Goal: Information Seeking & Learning: Learn about a topic

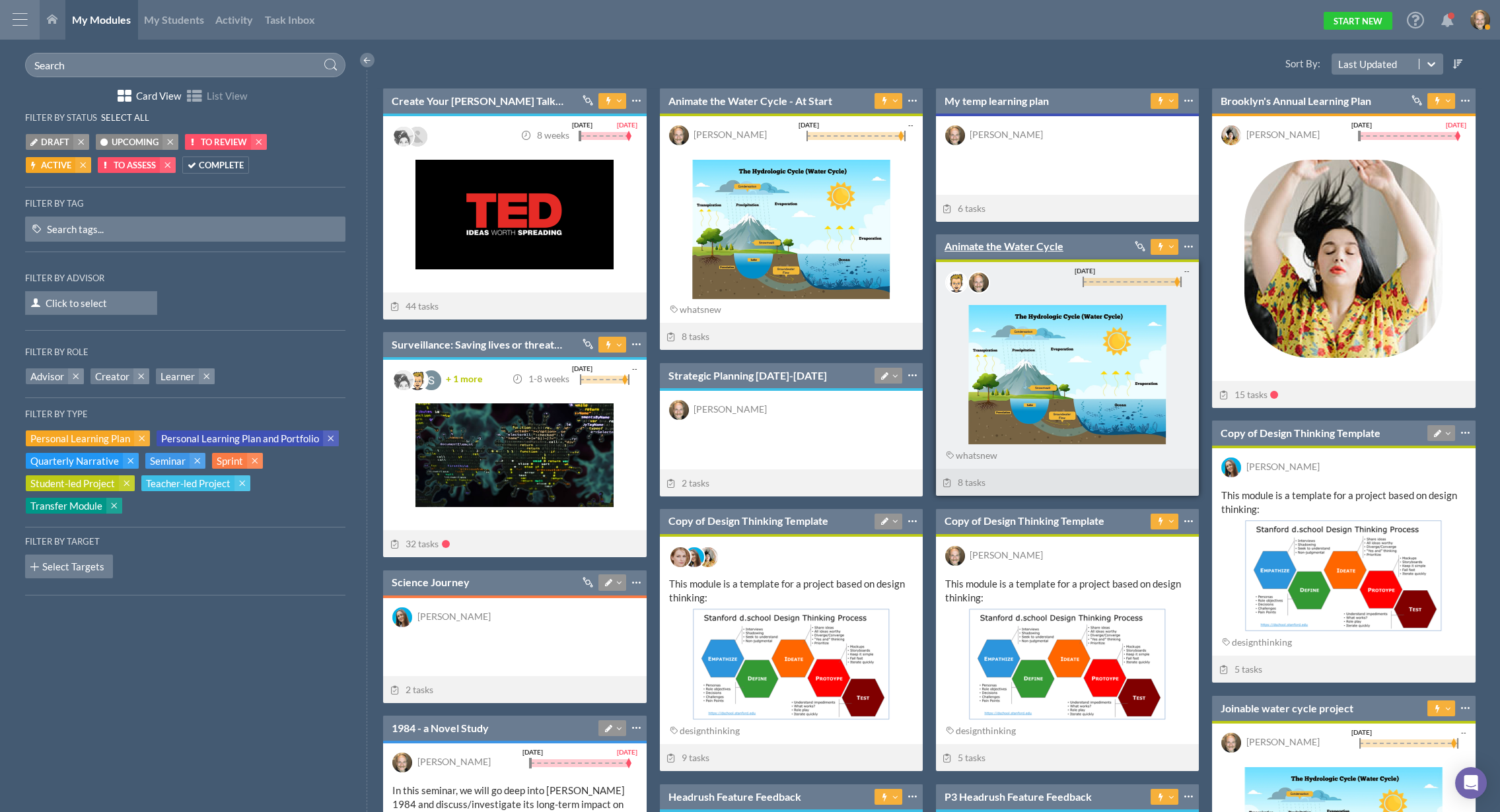
click at [1003, 246] on link "Animate the Water Cycle" at bounding box center [1004, 246] width 119 height 14
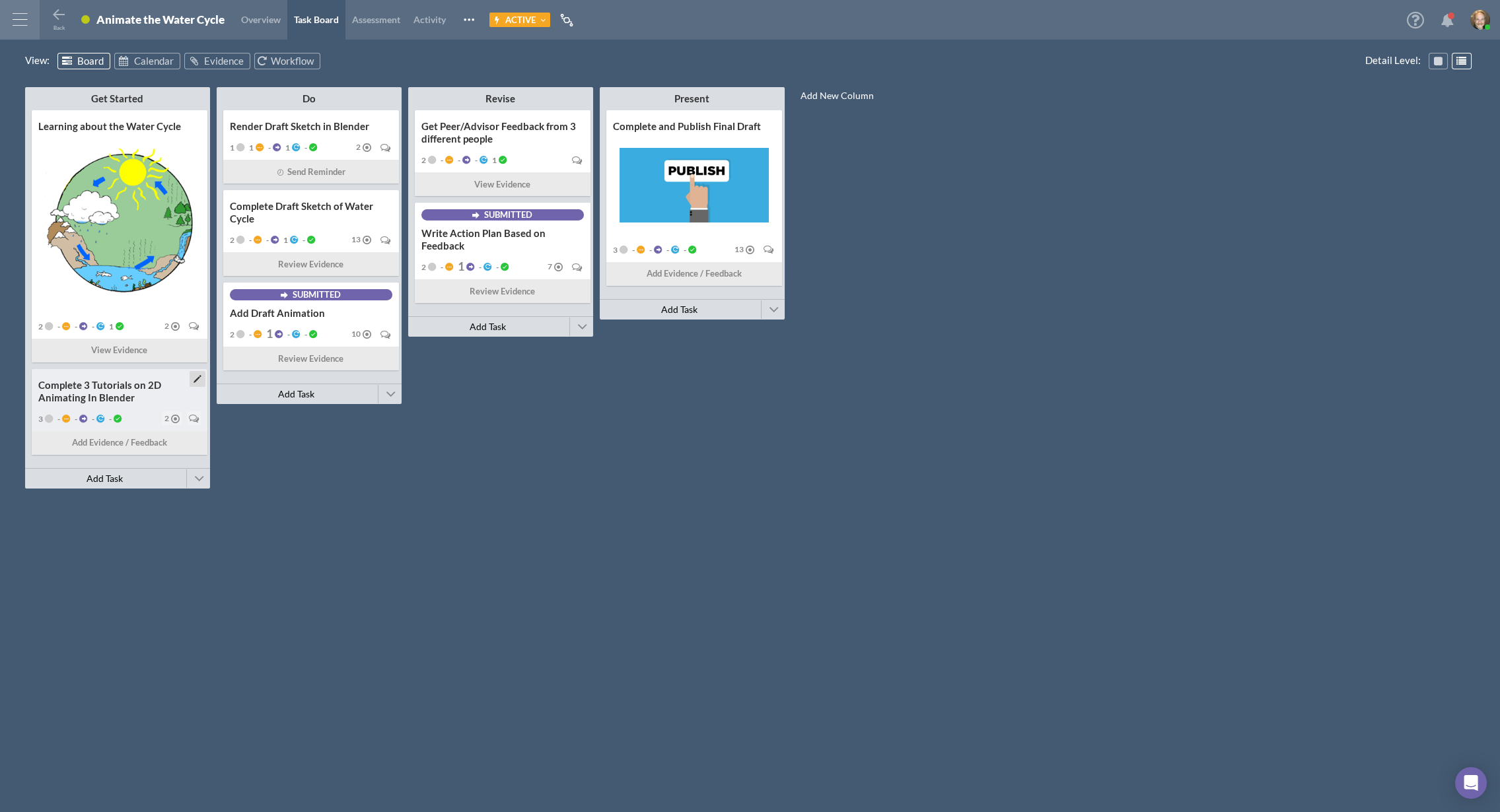
click at [137, 392] on div "Complete 3 Tutorials on 2D Animating In Blender" at bounding box center [119, 391] width 163 height 25
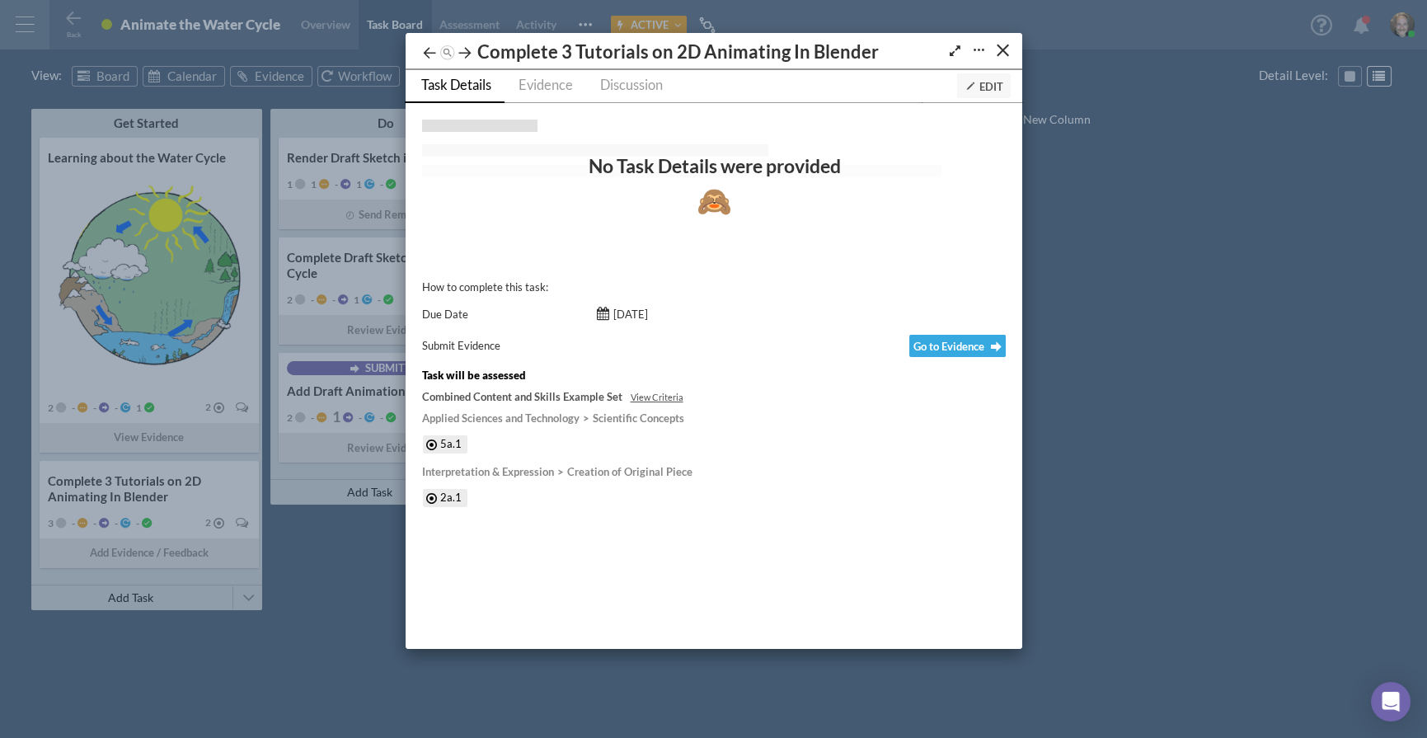
click at [1184, 404] on div "Learning about the Water Cycle Complete 3 Tutorials on 2D Animating In Blender …" at bounding box center [713, 369] width 1427 height 738
click at [952, 51] on icon "Expand/Shrink" at bounding box center [955, 51] width 16 height 12
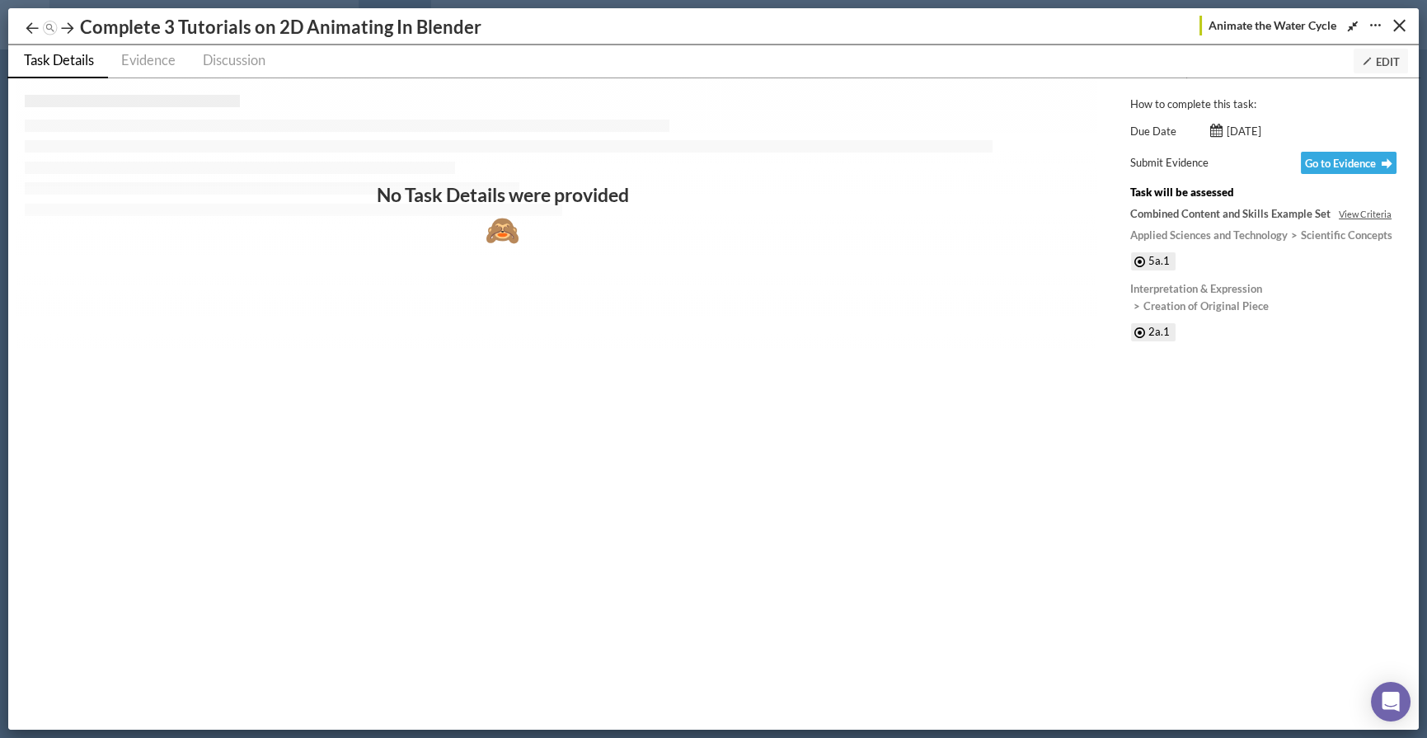
click at [1252, 55] on span "Edit" at bounding box center [1381, 61] width 38 height 13
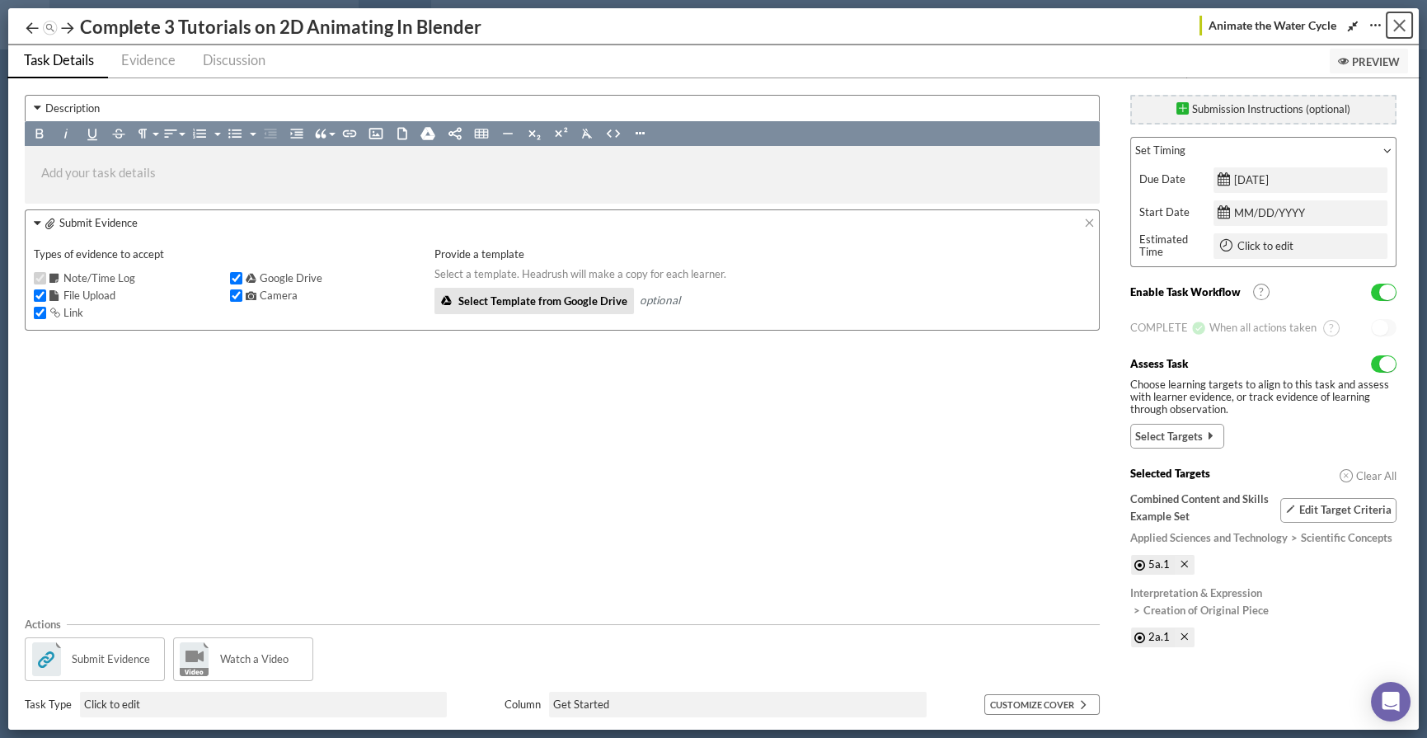
click at [1252, 19] on button "Close" at bounding box center [1399, 25] width 26 height 26
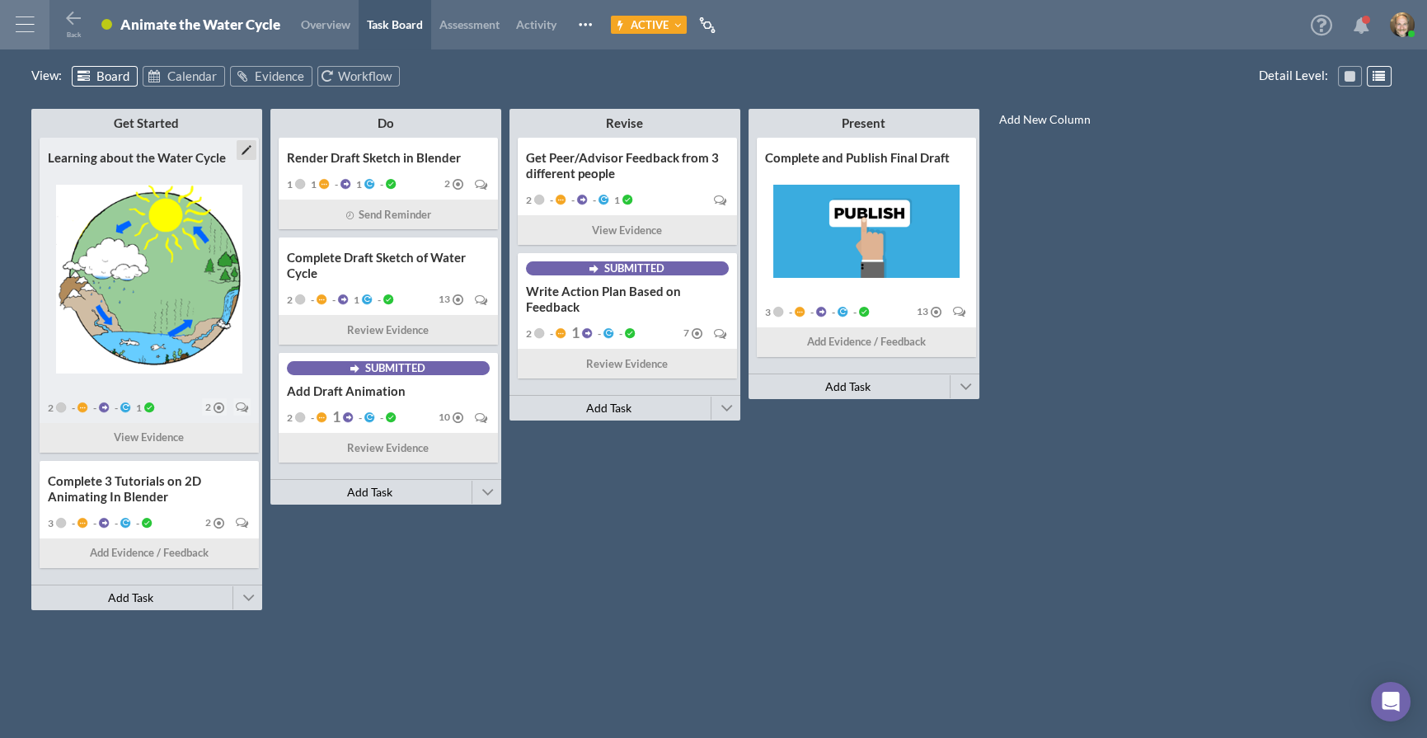
click at [146, 152] on div "Learning about the Water Cycle" at bounding box center [149, 158] width 203 height 16
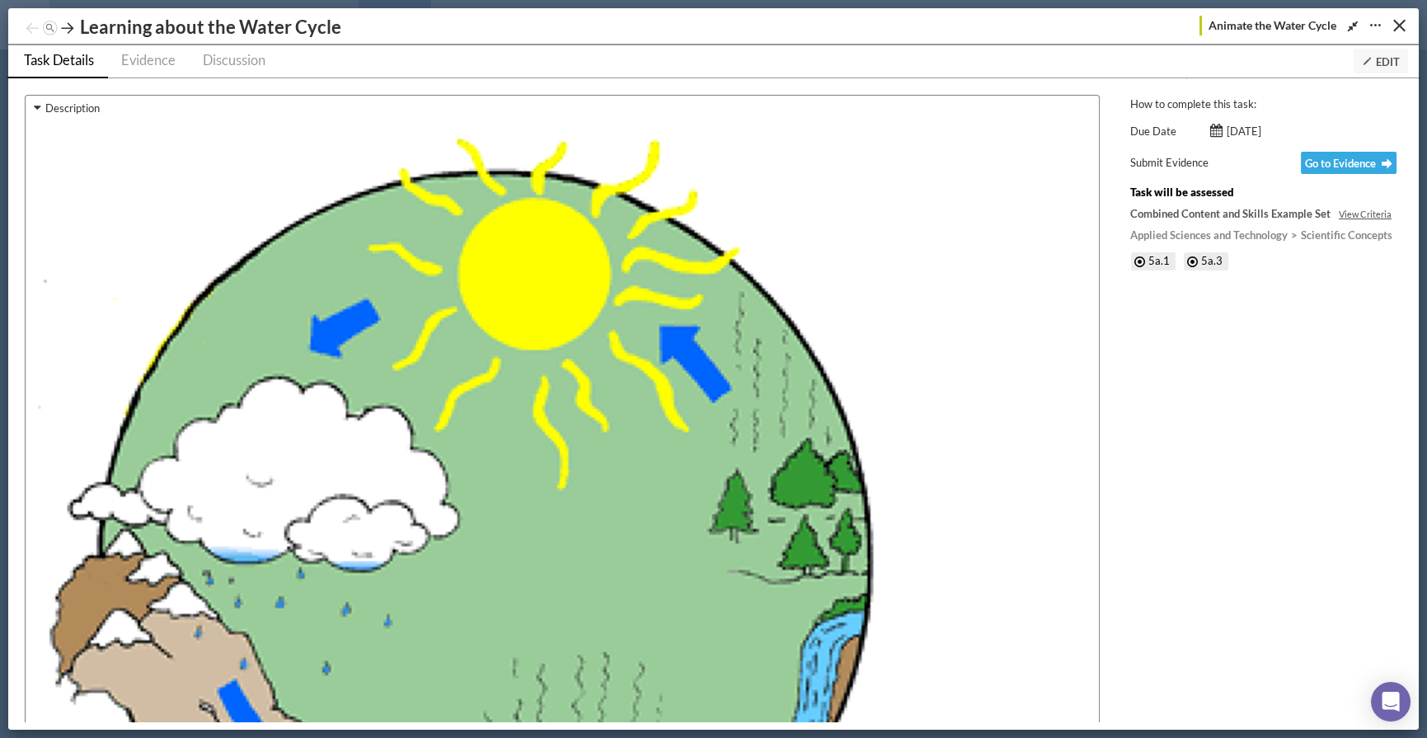
click at [585, 289] on img at bounding box center [460, 564] width 844 height 856
click at [1252, 58] on span "Edit" at bounding box center [1381, 61] width 38 height 13
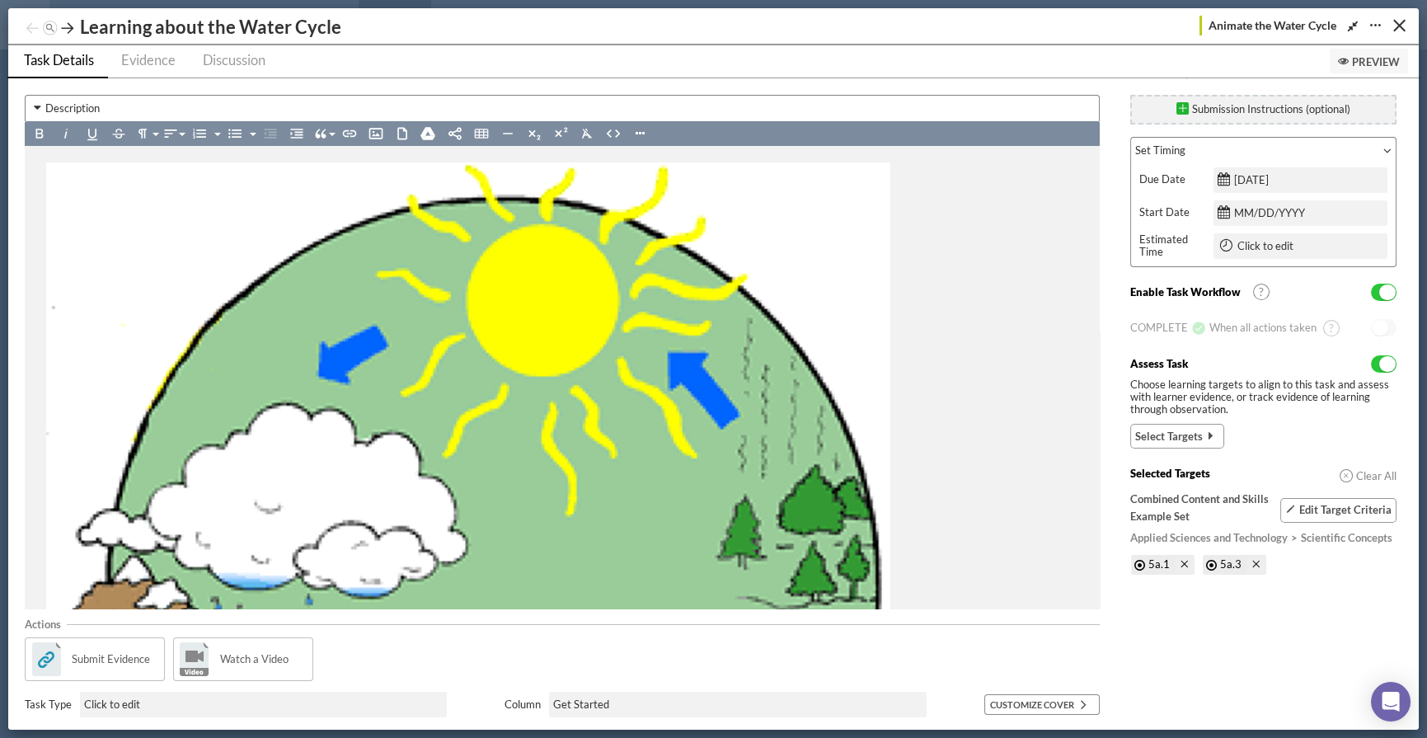
click at [725, 293] on img at bounding box center [468, 590] width 846 height 856
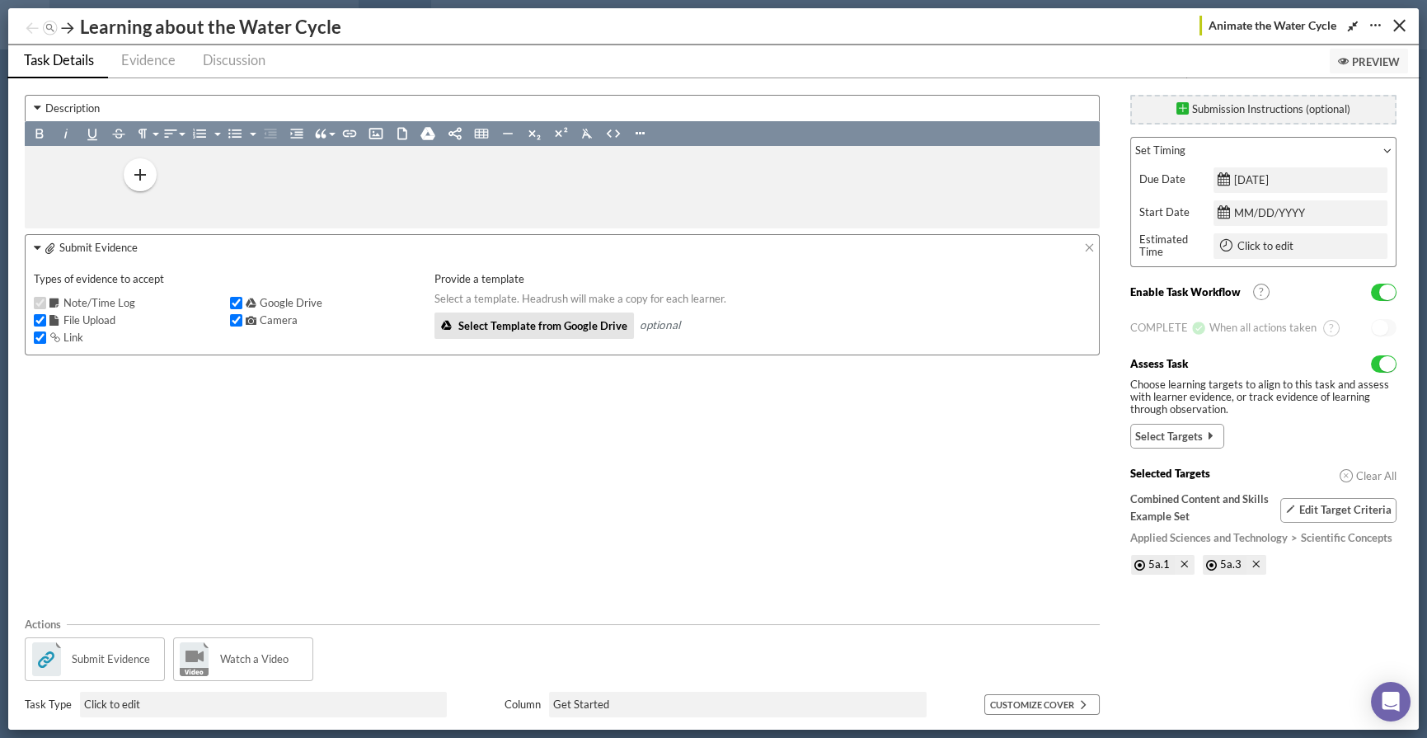
click at [767, 398] on div "Description Bold Italic Underline Strikethrough Paragraph Format Normal Heading…" at bounding box center [564, 348] width 1097 height 522
click at [1088, 250] on icon at bounding box center [1089, 247] width 11 height 11
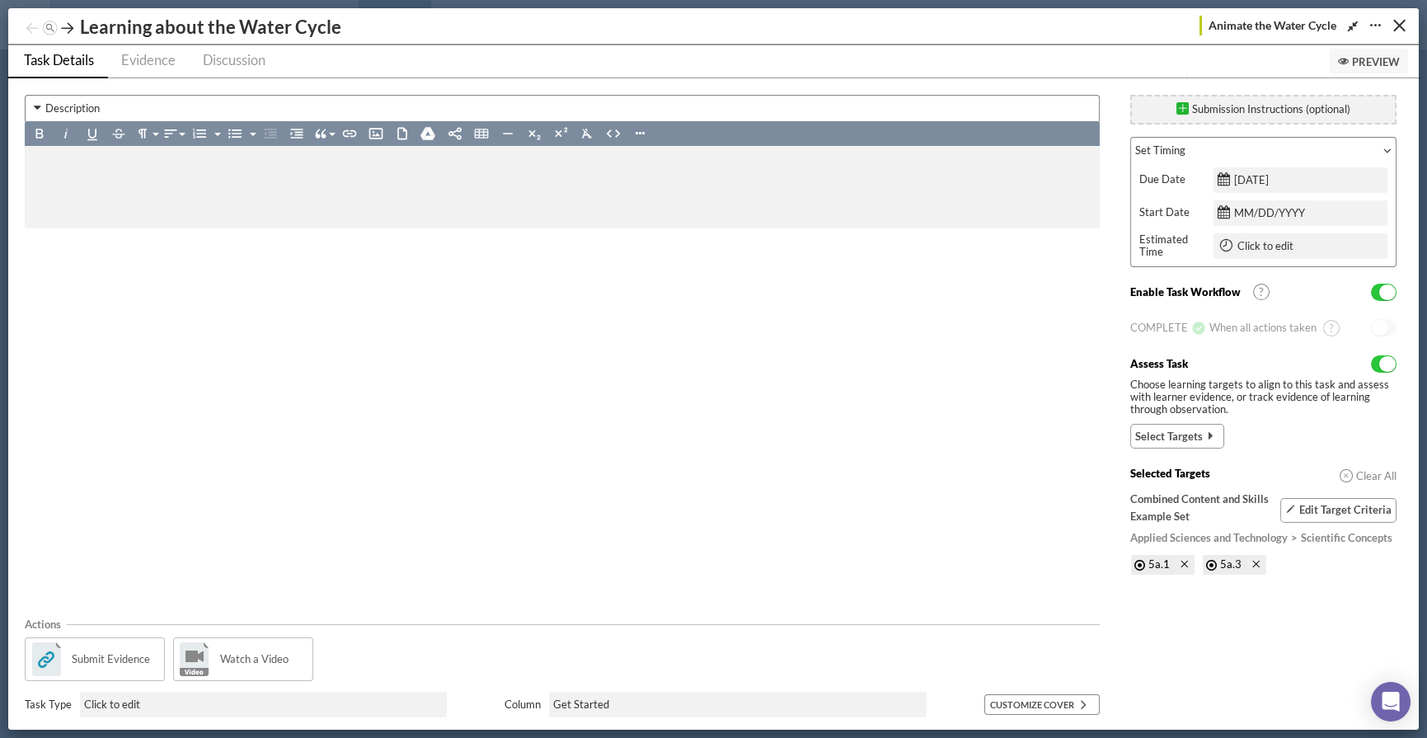
click at [54, 187] on p at bounding box center [562, 199] width 1042 height 25
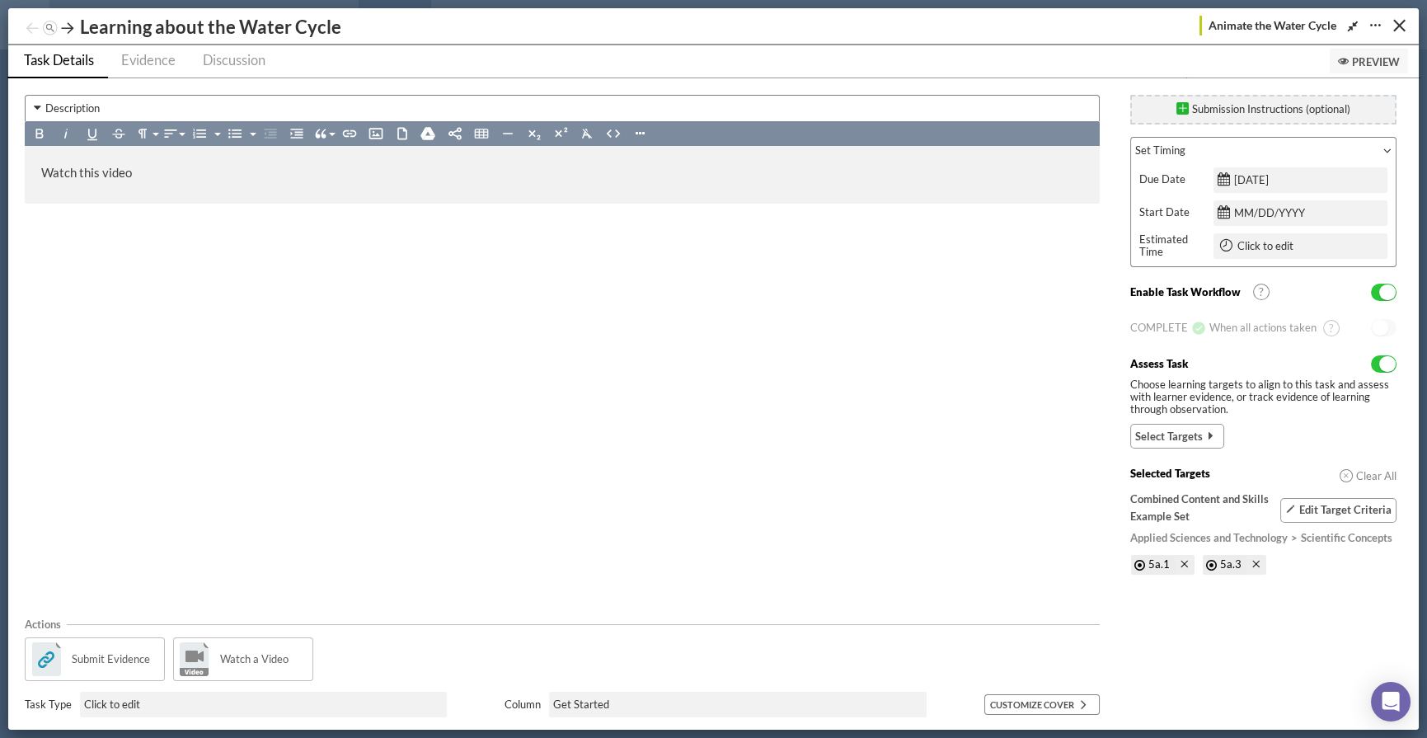
click at [212, 165] on p "Watch this video" at bounding box center [562, 174] width 1042 height 25
click at [1252, 471] on span "Clear All" at bounding box center [1375, 475] width 44 height 17
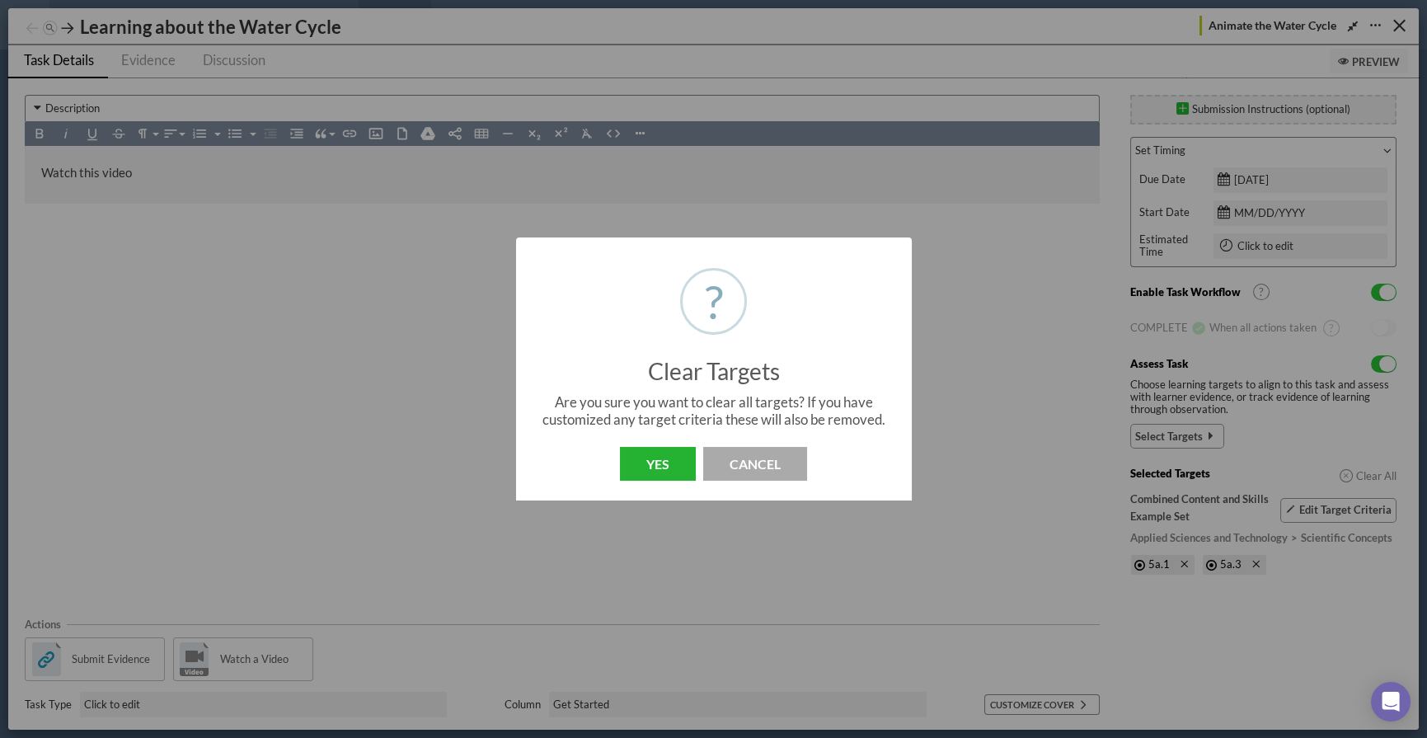
click at [661, 471] on button "Yes" at bounding box center [658, 464] width 76 height 34
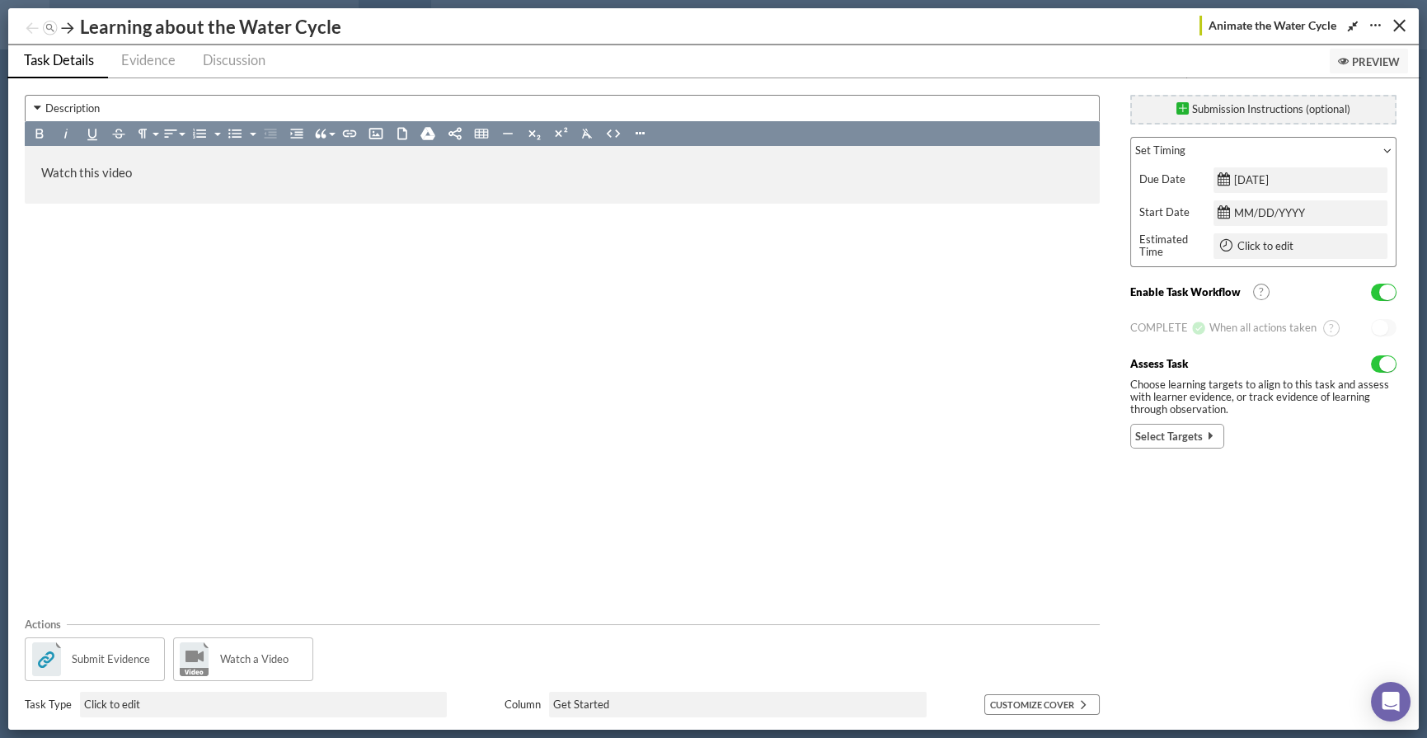
click at [1252, 363] on span "Yes" at bounding box center [1387, 364] width 16 height 16
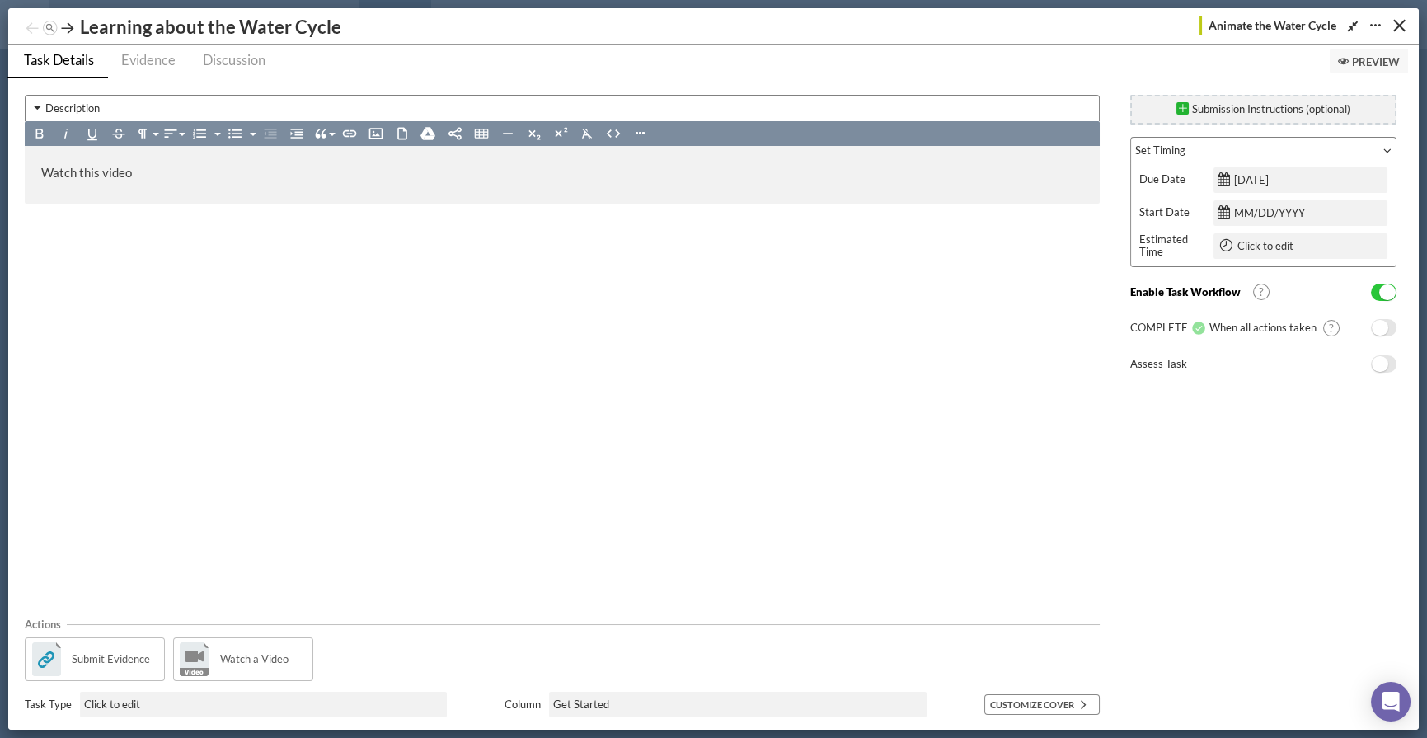
click at [237, 189] on div "Watch this video" at bounding box center [562, 175] width 1075 height 58
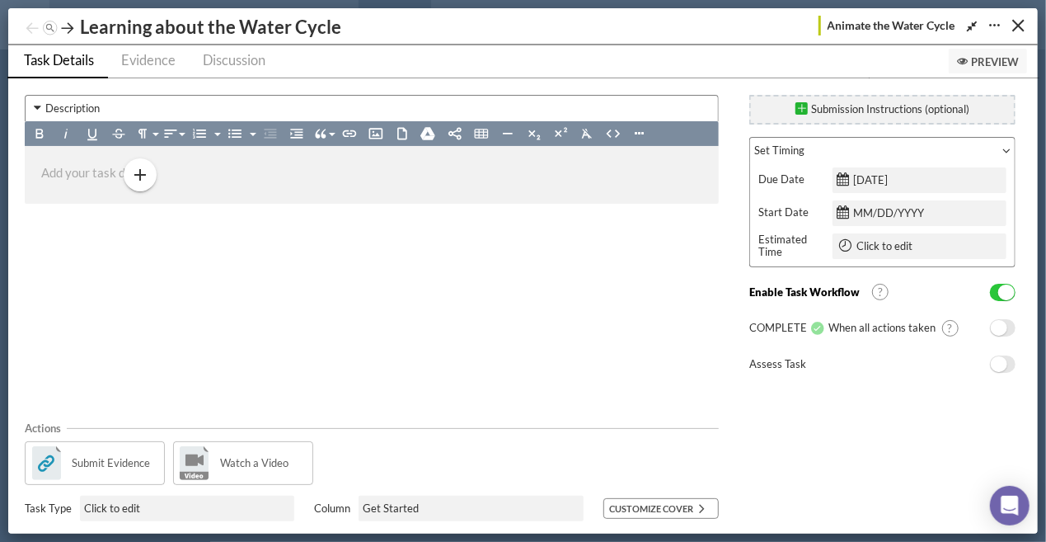
click at [270, 186] on div at bounding box center [372, 175] width 694 height 58
click at [77, 166] on p at bounding box center [371, 174] width 661 height 25
click at [43, 162] on p at bounding box center [371, 174] width 661 height 25
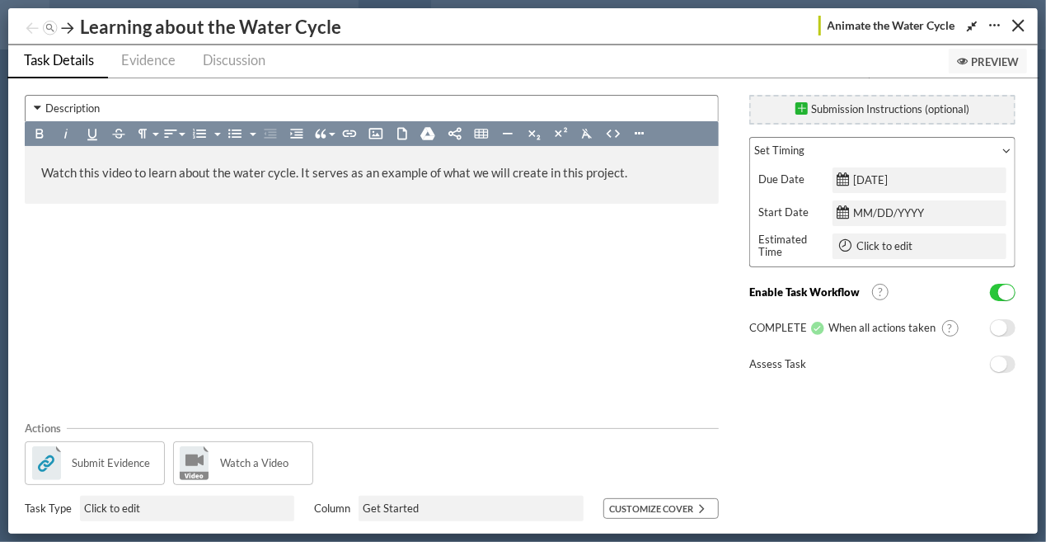
click at [202, 463] on img at bounding box center [195, 463] width 34 height 34
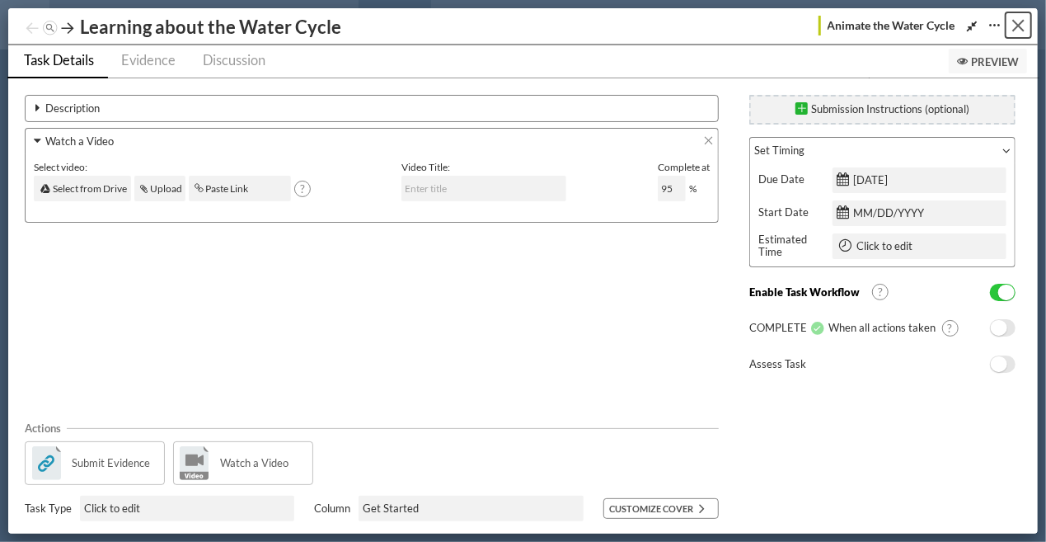
click at [1021, 31] on button "Close" at bounding box center [1019, 25] width 26 height 26
